Goal: Task Accomplishment & Management: Use online tool/utility

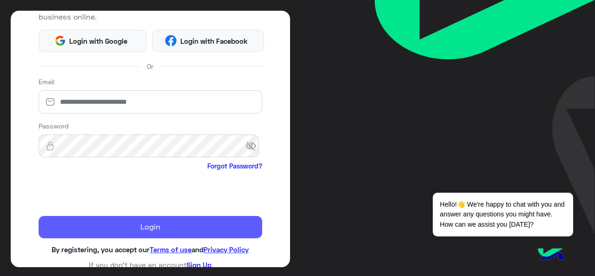
scroll to position [123, 0]
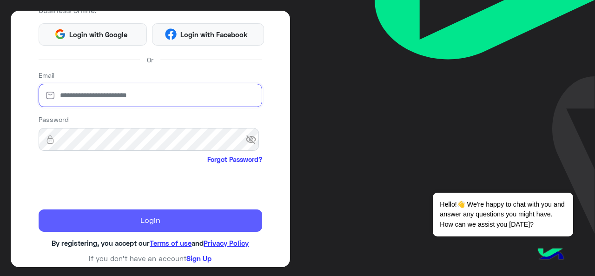
type input "**********"
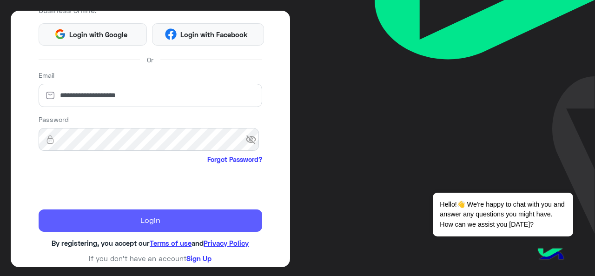
click at [149, 227] on button "Login" at bounding box center [151, 220] width 224 height 22
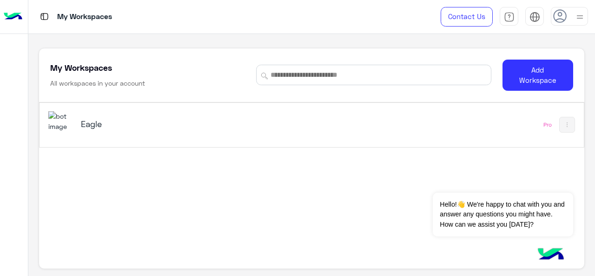
click at [56, 120] on img at bounding box center [60, 121] width 25 height 20
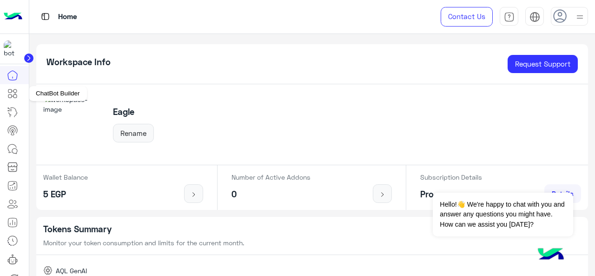
click at [12, 95] on icon at bounding box center [9, 95] width 3 height 3
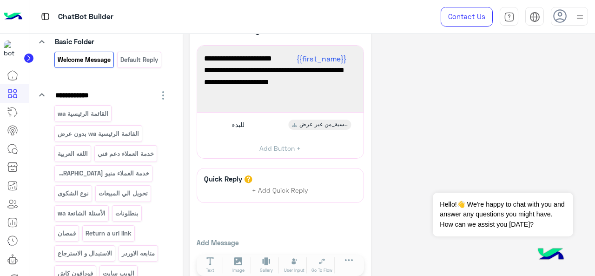
scroll to position [98, 0]
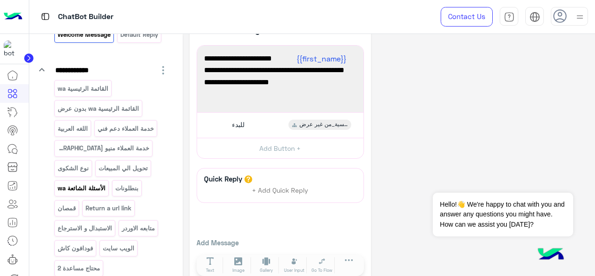
click at [96, 187] on p "الأسئلة الشائعة wa" at bounding box center [81, 188] width 49 height 11
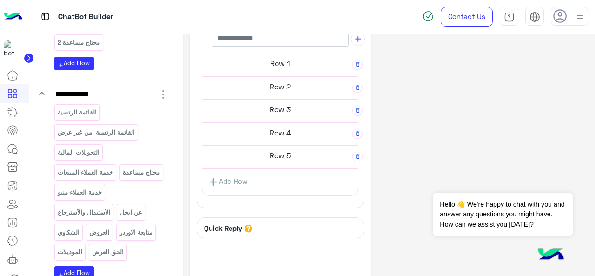
scroll to position [339, 0]
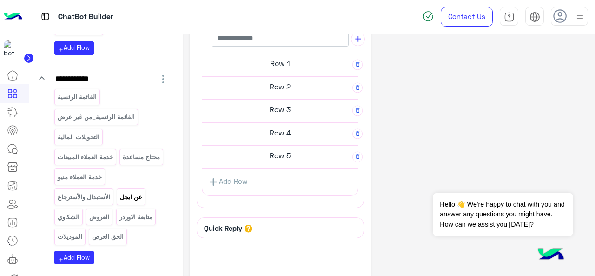
click at [128, 193] on p "عن ايجل" at bounding box center [132, 197] width 24 height 11
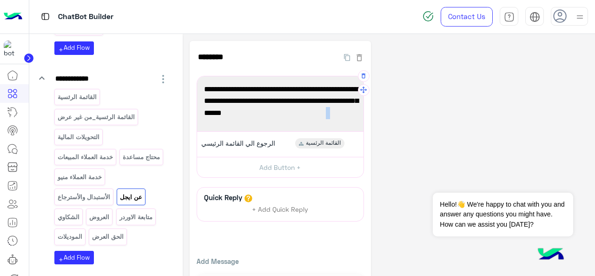
click at [343, 113] on span "مساء / صباح الخير يا فندم احنا شركه ايجل من 2002 شركه ملابس رجالي مصرية 100% لي…" at bounding box center [280, 101] width 153 height 36
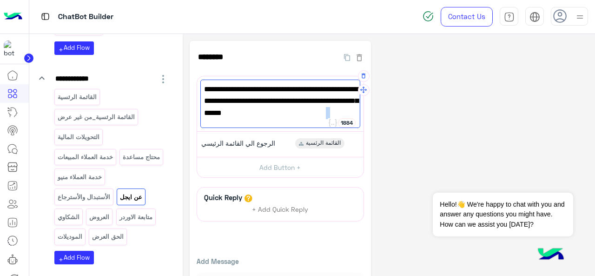
click at [341, 113] on span "مساء / صباح الخير يا فندم احنا شركه ايجل من 2002 شركه ملابس رجالي مصرية 100% لي…" at bounding box center [280, 101] width 153 height 36
click at [352, 113] on span "مساء / صباح الخير يا فندم احنا شركه ايجل من 2002 شركه ملابس رجالي مصرية 100% لي…" at bounding box center [280, 101] width 153 height 36
type textarea "**********"
click at [457, 98] on div "**********" at bounding box center [389, 172] width 399 height 263
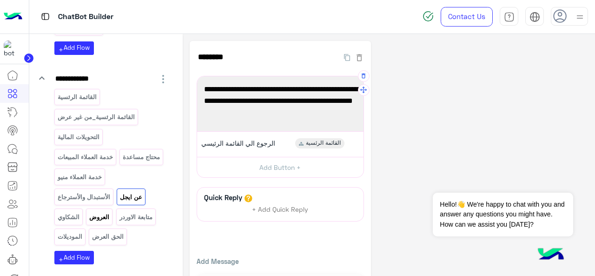
click at [106, 212] on p "العروض" at bounding box center [99, 217] width 21 height 11
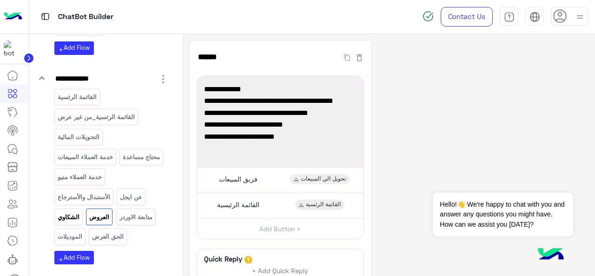
click at [70, 212] on p "الشكاوي" at bounding box center [68, 217] width 23 height 11
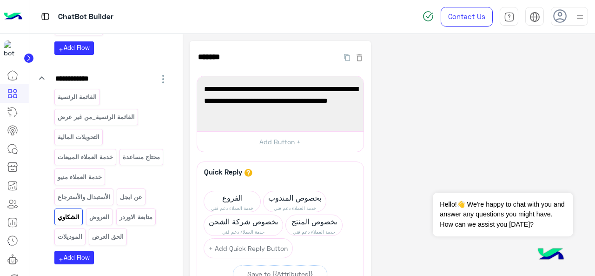
click at [430, 136] on div "**********" at bounding box center [389, 210] width 399 height 339
click at [113, 231] on p "الحق العرض" at bounding box center [108, 236] width 33 height 11
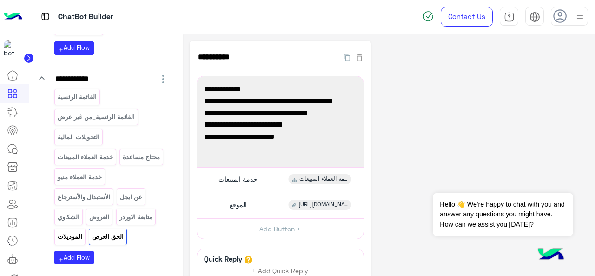
click at [74, 231] on p "الموديلات" at bounding box center [70, 236] width 26 height 11
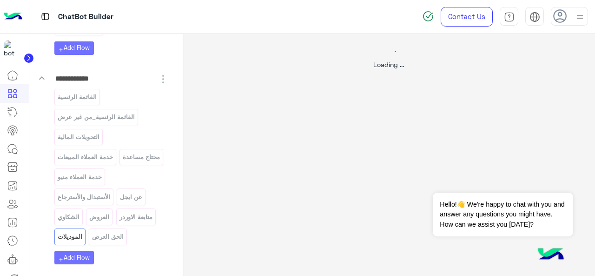
select select "*"
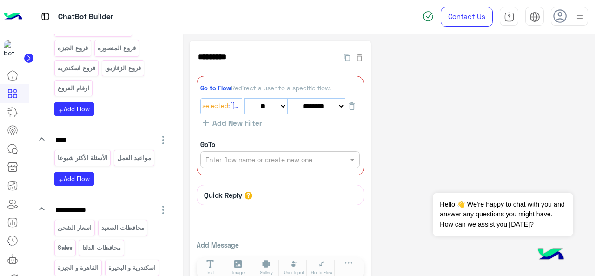
scroll to position [652, 0]
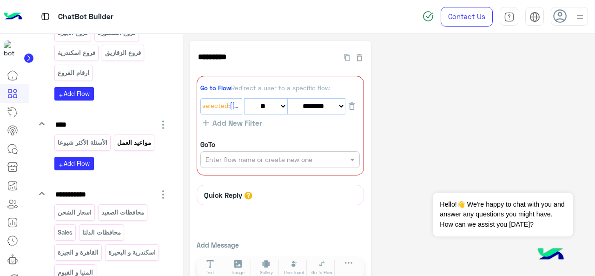
click at [124, 137] on p "مواعيد العمل" at bounding box center [134, 142] width 35 height 11
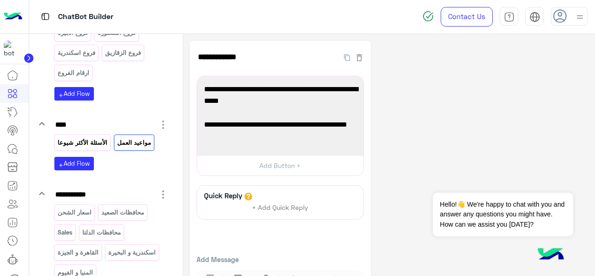
click at [89, 137] on p "الأسئلة الأكثر شيوعا" at bounding box center [82, 142] width 51 height 11
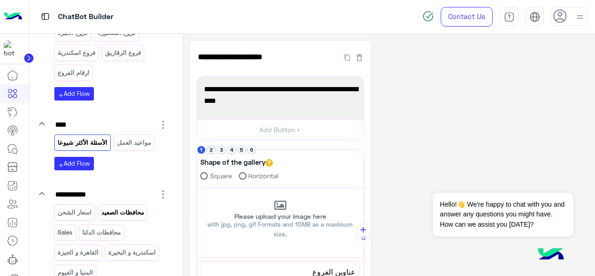
click at [126, 204] on div "محافظات الصعيد" at bounding box center [122, 212] width 49 height 16
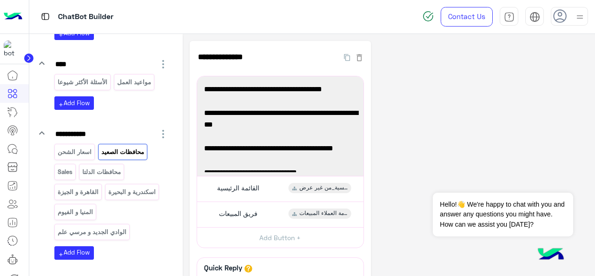
scroll to position [715, 0]
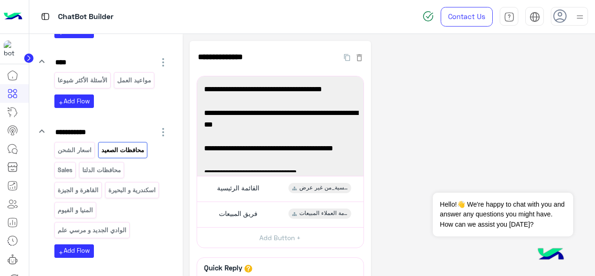
click at [183, 141] on div "**********" at bounding box center [389, 225] width 413 height 382
click at [80, 145] on p "اسعار الشحن" at bounding box center [74, 150] width 35 height 11
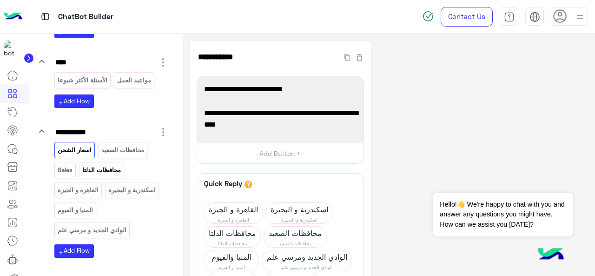
click at [112, 165] on p "محافظات الدلتا" at bounding box center [102, 170] width 40 height 11
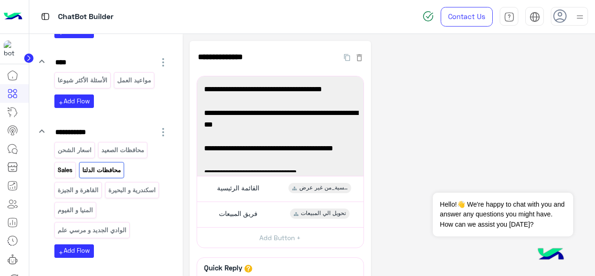
click at [70, 165] on p "Sales" at bounding box center [65, 170] width 16 height 11
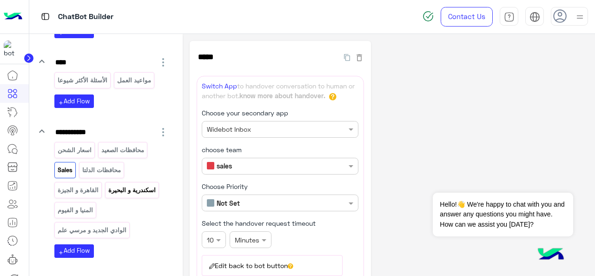
click at [149, 185] on p "اسكندرية و البحيرة" at bounding box center [132, 190] width 49 height 11
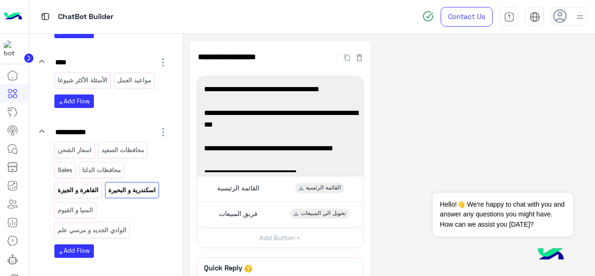
click at [94, 185] on p "القاهرة و الجيزة" at bounding box center [78, 190] width 42 height 11
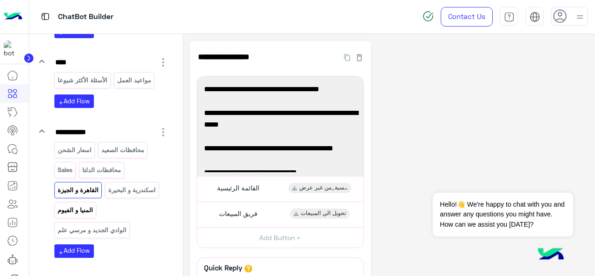
click at [85, 205] on p "المنيا و الفيوم" at bounding box center [75, 210] width 37 height 11
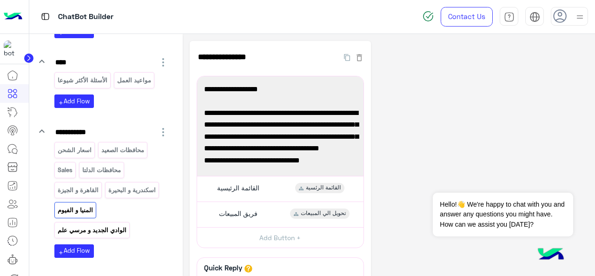
click at [90, 225] on p "الوادي الجديد و مرسي علم" at bounding box center [92, 230] width 70 height 11
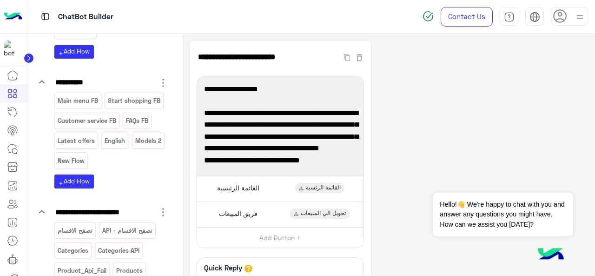
scroll to position [1497, 0]
